Goal: Browse casually: Explore the website without a specific task or goal

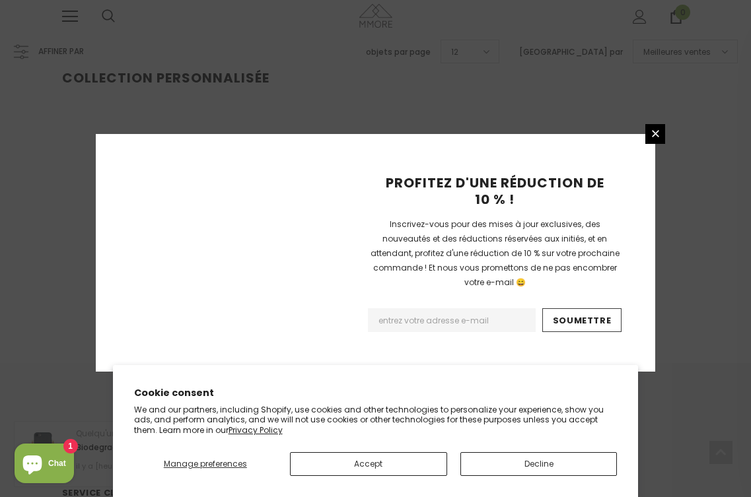
scroll to position [273, 0]
